Goal: Task Accomplishment & Management: Manage account settings

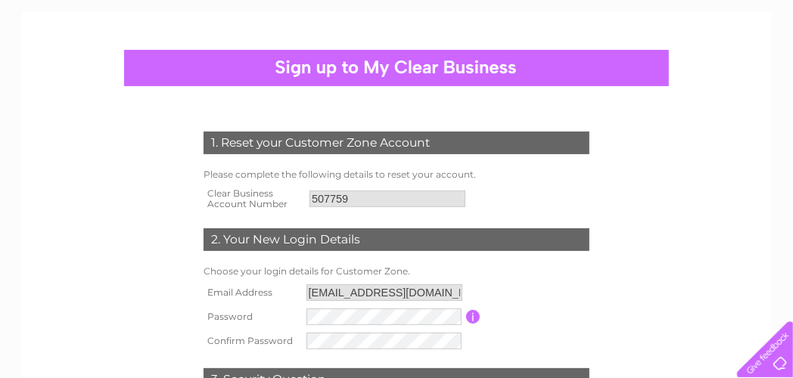
scroll to position [121, 0]
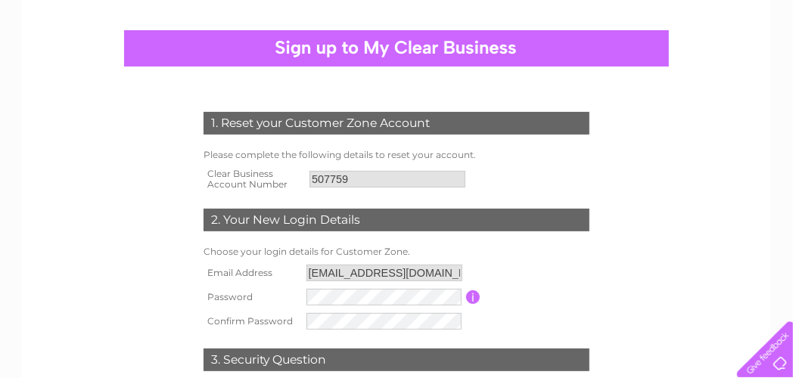
click at [469, 296] on input "button" at bounding box center [473, 297] width 14 height 14
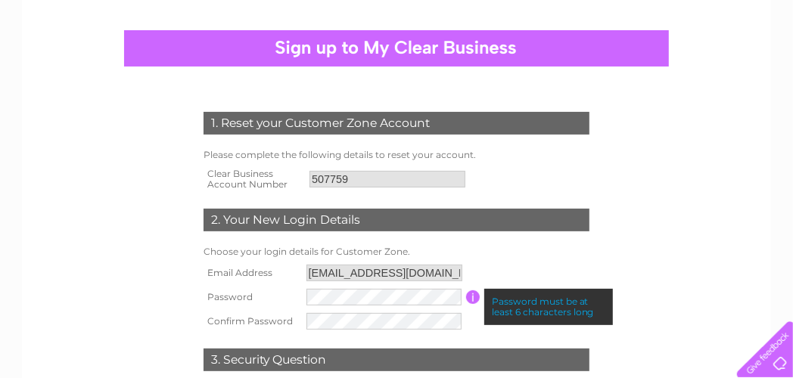
click at [469, 296] on input "button" at bounding box center [473, 297] width 14 height 14
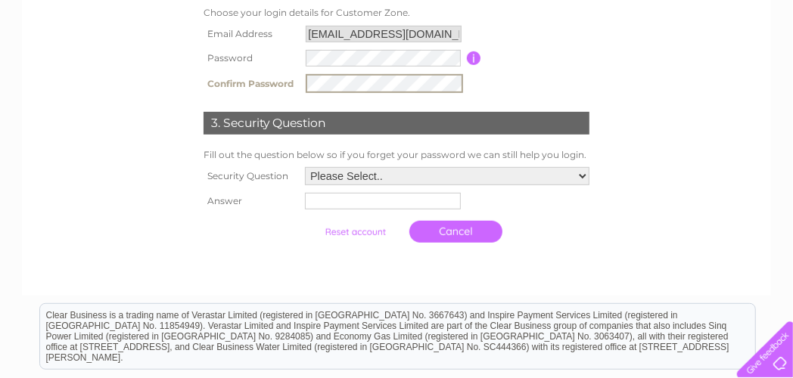
scroll to position [363, 0]
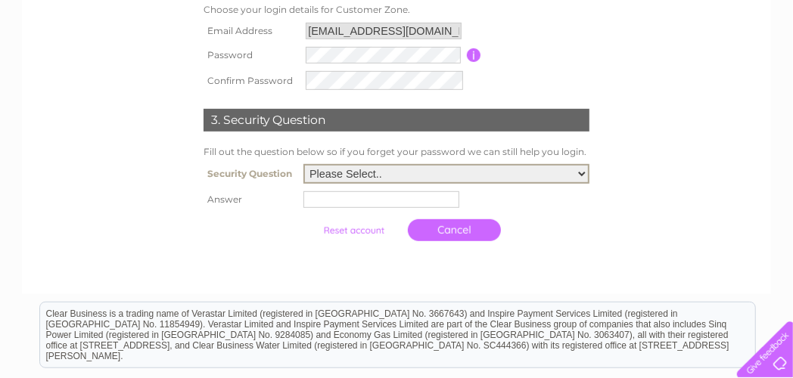
click at [583, 172] on select "Please Select.. In what town or city was your first job? In what town or city d…" at bounding box center [446, 174] width 286 height 20
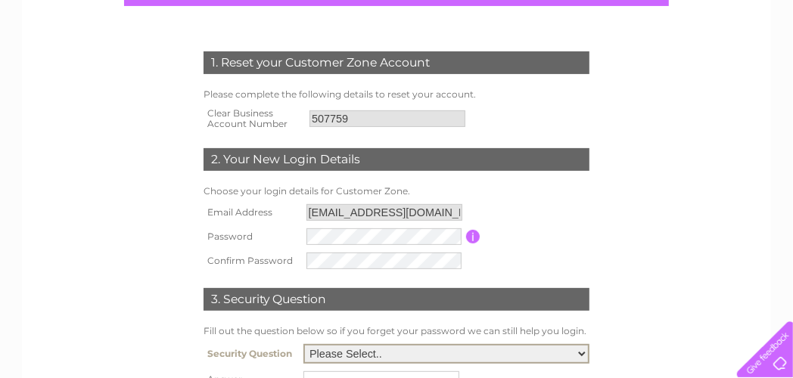
scroll to position [242, 0]
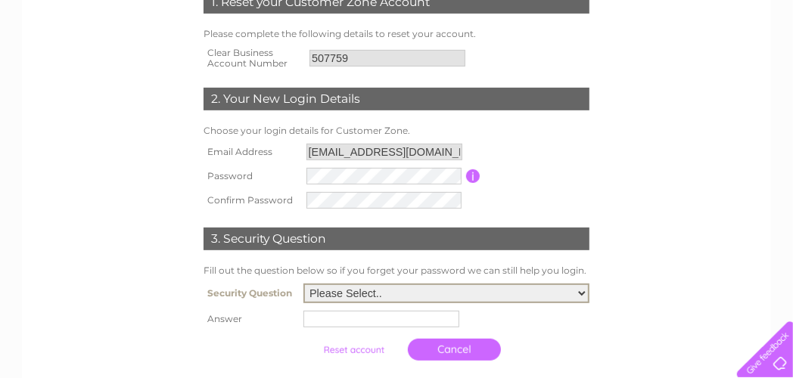
click at [581, 294] on select "Please Select.. In what town or city was your first job? In what town or city d…" at bounding box center [446, 294] width 286 height 20
select select "1"
click at [304, 284] on select "Please Select.. In what town or city was your first job? In what town or city d…" at bounding box center [446, 294] width 286 height 20
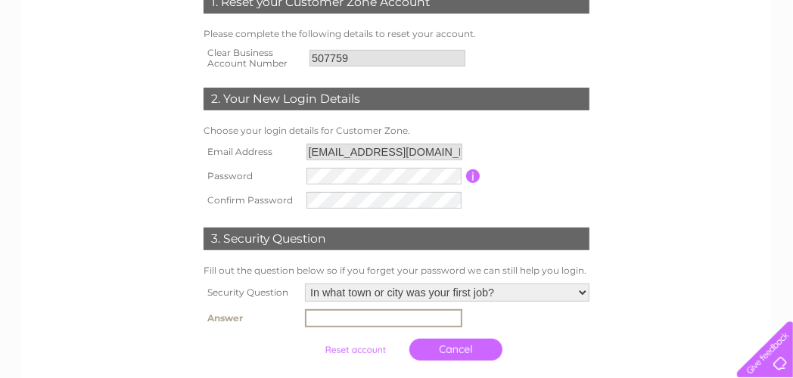
click at [322, 317] on input "text" at bounding box center [383, 318] width 157 height 18
type input "Denbeath"
click at [368, 349] on input "submit" at bounding box center [355, 350] width 93 height 21
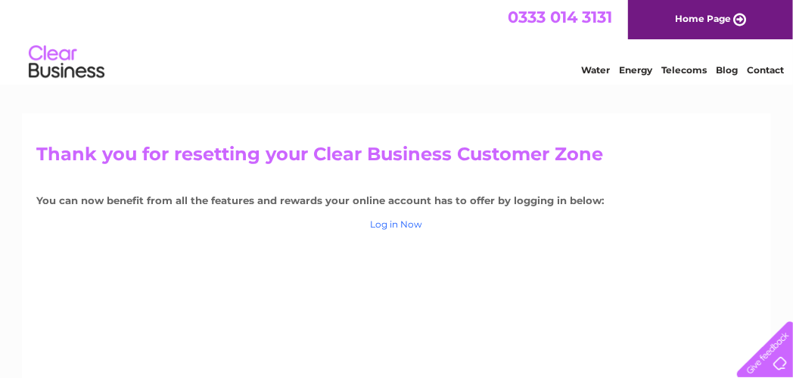
click at [390, 226] on link "Log in Now" at bounding box center [397, 224] width 52 height 11
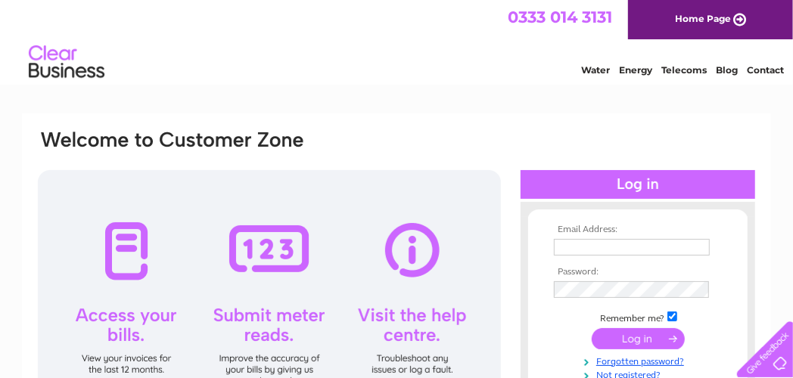
type input "[EMAIL_ADDRESS][DOMAIN_NAME]"
click at [632, 335] on input "submit" at bounding box center [638, 338] width 93 height 21
click at [632, 336] on input "submit" at bounding box center [638, 338] width 93 height 21
click at [629, 337] on input "submit" at bounding box center [638, 338] width 93 height 21
click at [133, 250] on div at bounding box center [269, 302] width 463 height 265
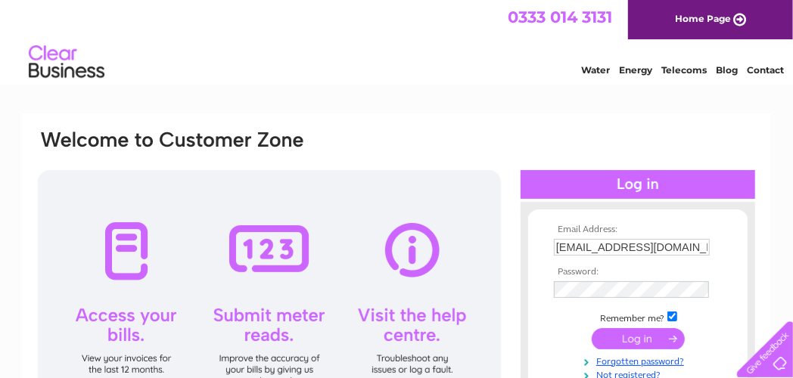
click at [131, 250] on div at bounding box center [269, 302] width 463 height 265
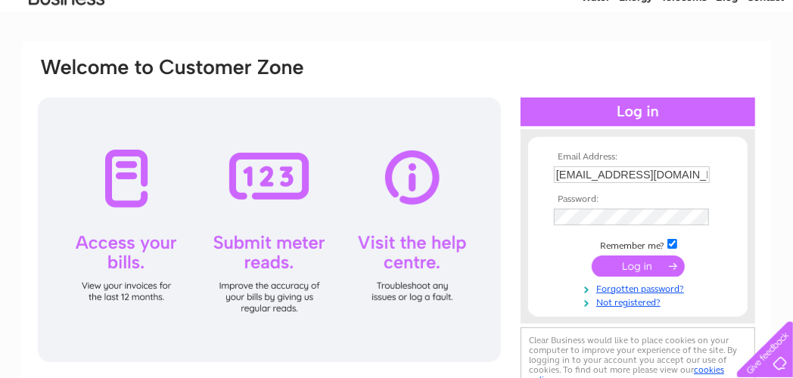
scroll to position [121, 0]
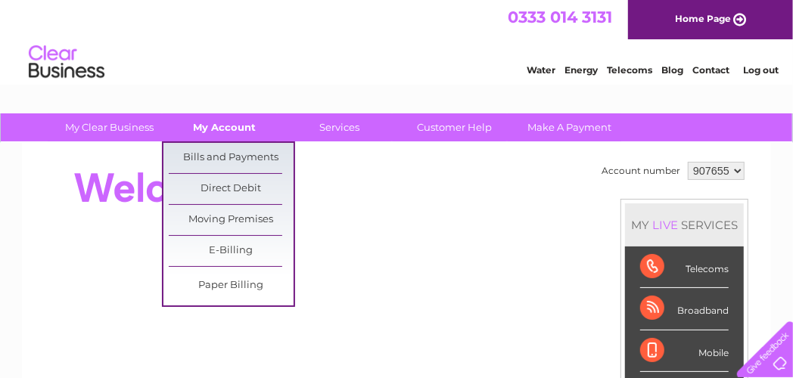
click at [218, 125] on link "My Account" at bounding box center [225, 127] width 125 height 28
click at [208, 157] on link "Bills and Payments" at bounding box center [231, 158] width 125 height 30
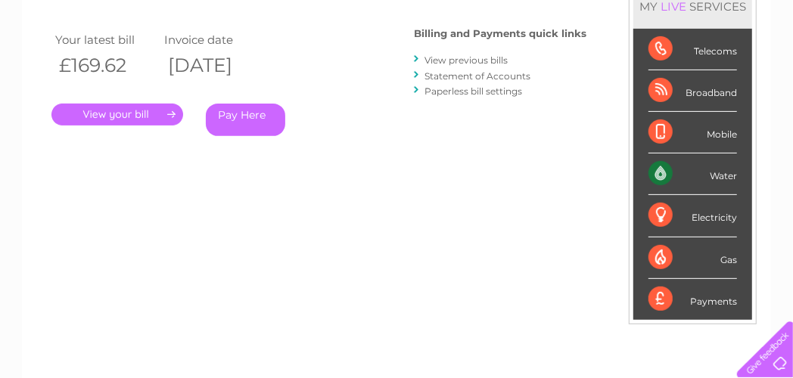
scroll to position [121, 0]
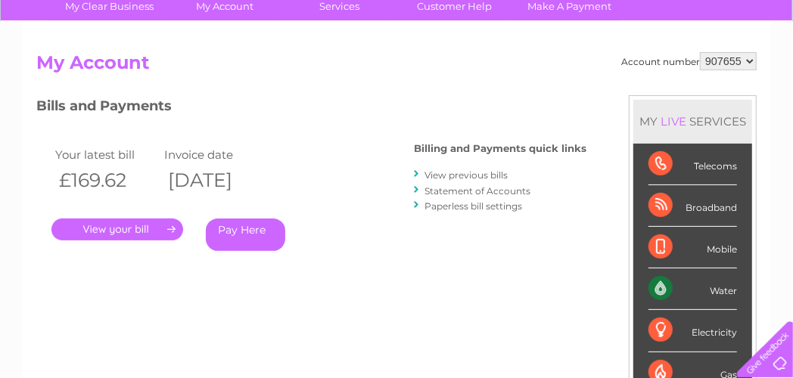
click at [135, 227] on link "." at bounding box center [117, 230] width 132 height 22
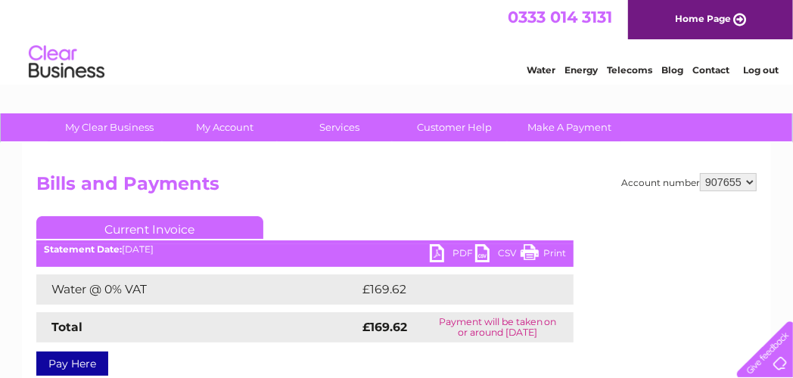
click at [750, 180] on select "907655" at bounding box center [728, 182] width 57 height 18
drag, startPoint x: 747, startPoint y: 179, endPoint x: 760, endPoint y: 177, distance: 13.8
click at [747, 180] on select "907655" at bounding box center [728, 182] width 57 height 18
drag, startPoint x: 749, startPoint y: 179, endPoint x: 680, endPoint y: 182, distance: 68.9
click at [681, 182] on div "Account number 907655" at bounding box center [688, 182] width 135 height 18
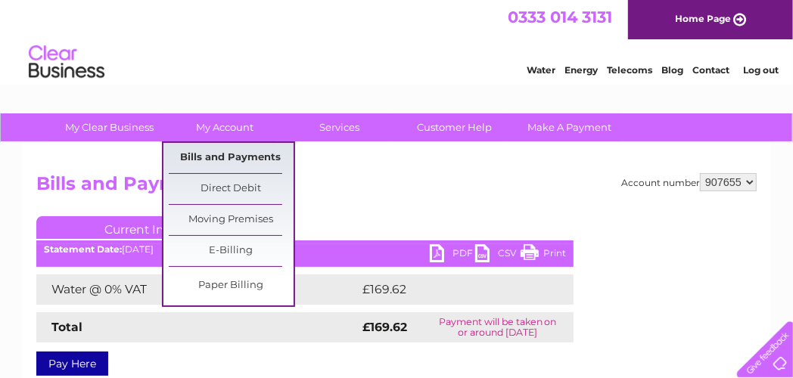
click at [199, 154] on link "Bills and Payments" at bounding box center [231, 158] width 125 height 30
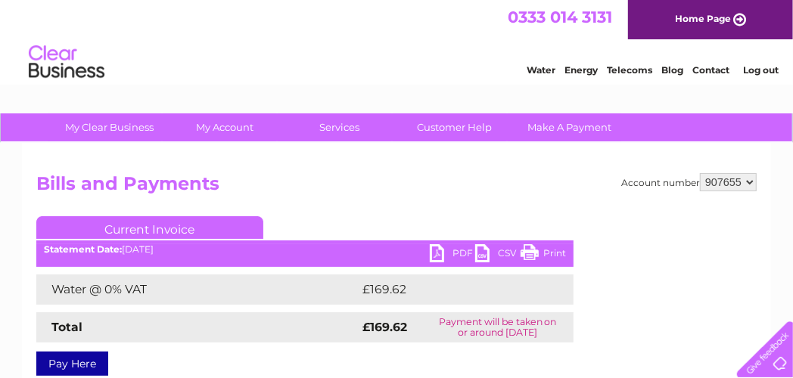
click at [701, 181] on select "907655" at bounding box center [728, 182] width 57 height 18
drag, startPoint x: 701, startPoint y: 180, endPoint x: 727, endPoint y: 176, distance: 26.1
click at [748, 181] on select "907655" at bounding box center [728, 182] width 57 height 18
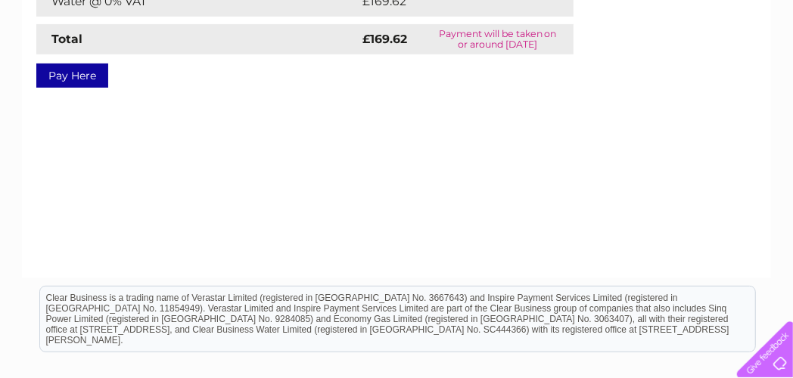
scroll to position [303, 0]
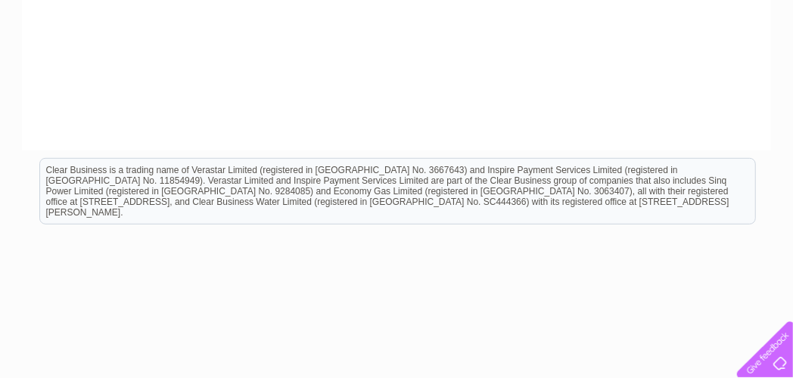
scroll to position [396, 0]
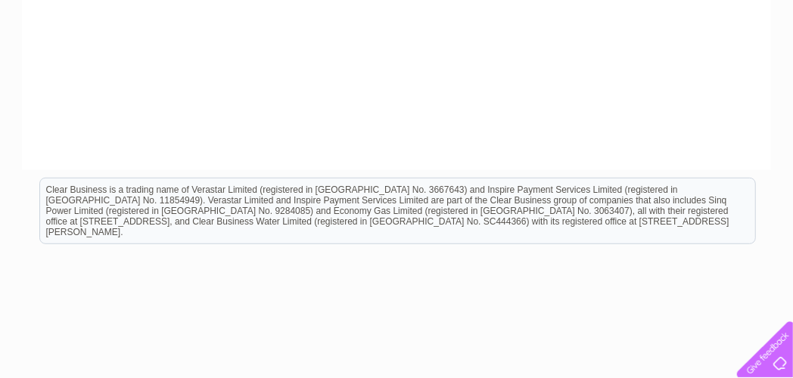
drag, startPoint x: 517, startPoint y: 138, endPoint x: 796, endPoint y: 64, distance: 288.1
click at [792, 64] on html "My Clear Business Login Details My Details My Preferences Link Account My Accou…" at bounding box center [396, 22] width 793 height 837
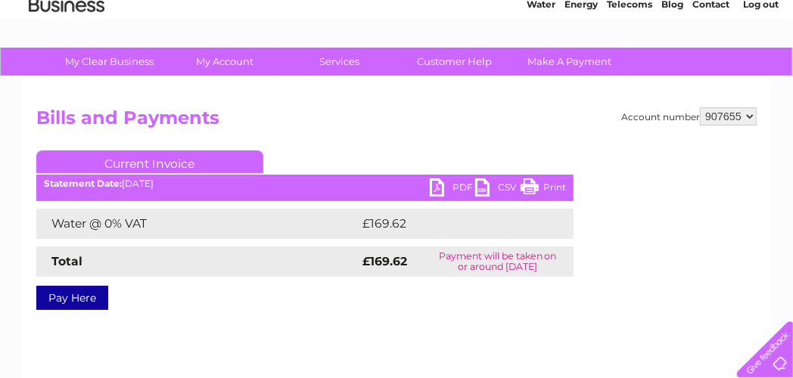
scroll to position [5, 0]
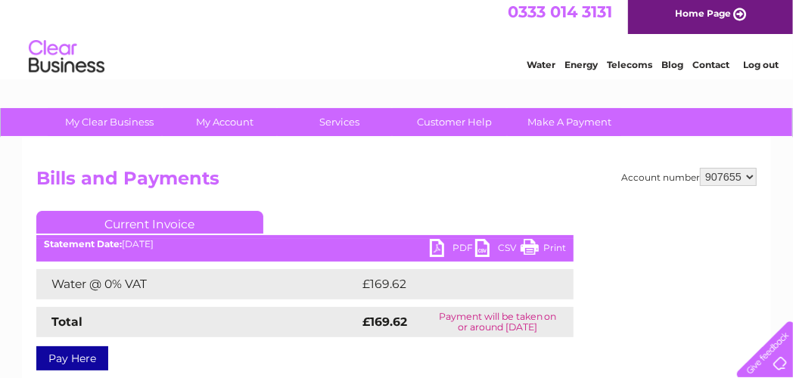
click at [441, 247] on link "PDF" at bounding box center [452, 250] width 45 height 22
click at [440, 247] on link "PDF" at bounding box center [452, 250] width 45 height 22
click at [396, 188] on h2 "Bills and Payments" at bounding box center [396, 182] width 720 height 29
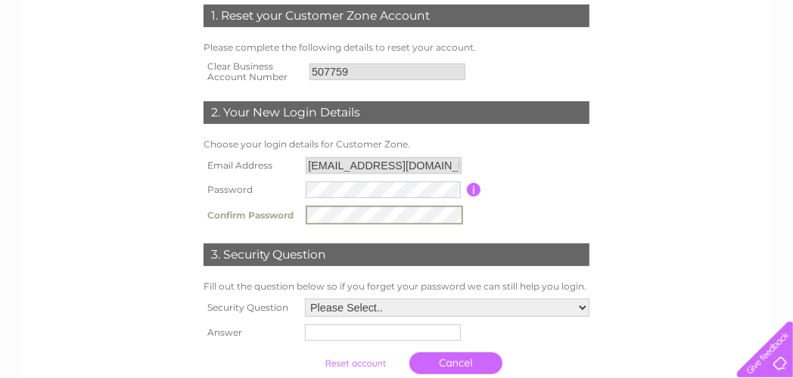
scroll to position [303, 0]
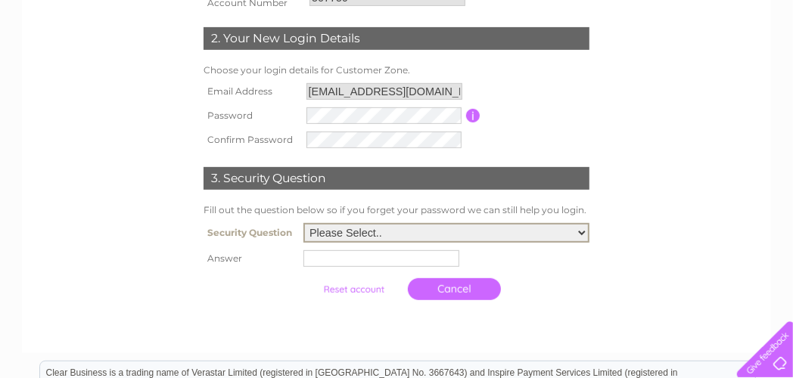
click at [582, 231] on select "Please Select.. In what town or city was your first job? In what town or city d…" at bounding box center [446, 233] width 286 height 20
select select "1"
click at [304, 223] on select "Please Select.. In what town or city was your first job? In what town or city d…" at bounding box center [446, 233] width 286 height 20
click at [377, 259] on input "text" at bounding box center [381, 258] width 156 height 17
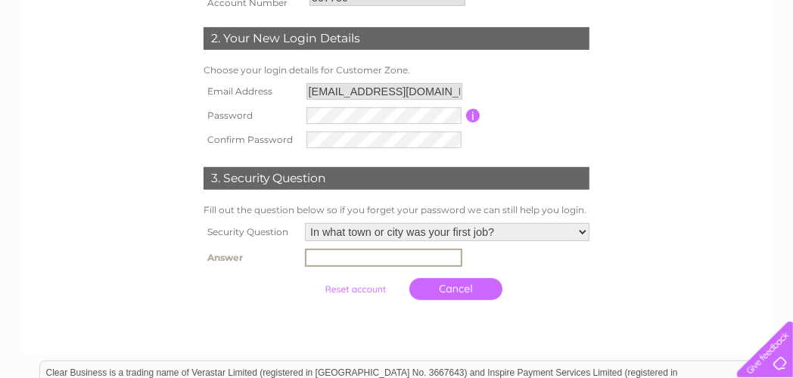
type input "Denbeath"
click at [362, 291] on input "submit" at bounding box center [355, 289] width 93 height 21
